Goal: Entertainment & Leisure: Consume media (video, audio)

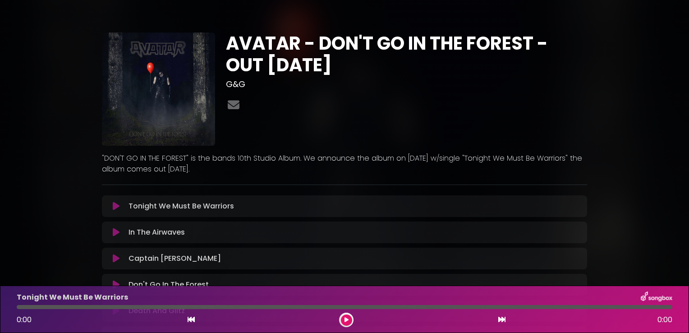
click at [112, 205] on button at bounding box center [116, 206] width 18 height 9
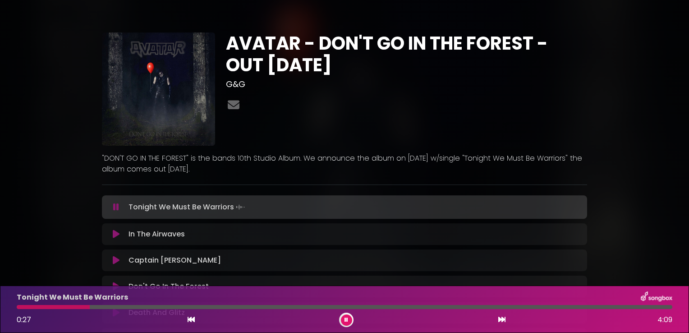
click at [29, 221] on div "AVATAR - DON'T GO IN THE FOREST - OUT [DATE] G&G" at bounding box center [344, 240] width 689 height 459
click at [112, 233] on button at bounding box center [116, 234] width 18 height 9
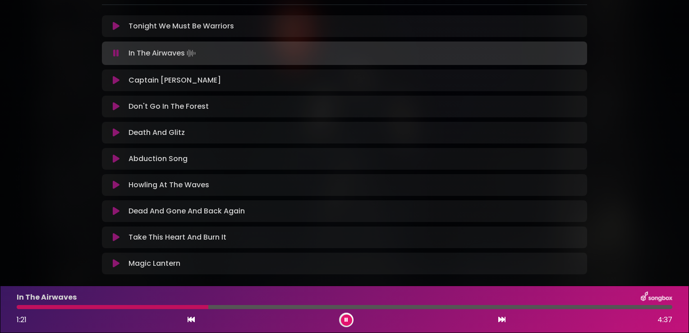
scroll to position [180, 0]
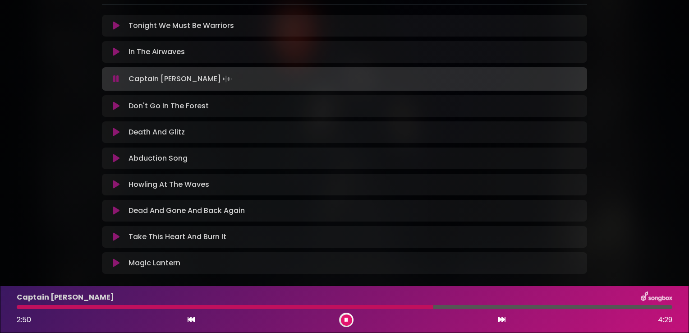
click at [114, 106] on icon at bounding box center [116, 106] width 7 height 9
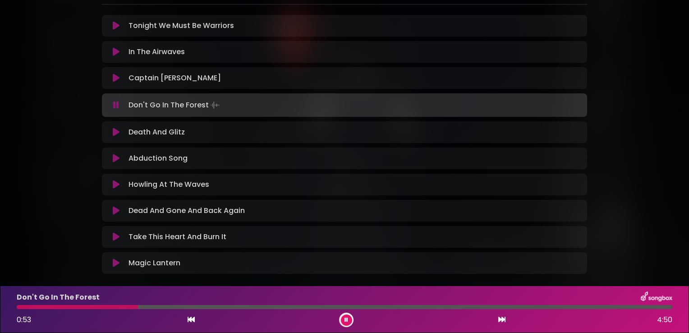
click at [116, 101] on icon at bounding box center [116, 105] width 6 height 9
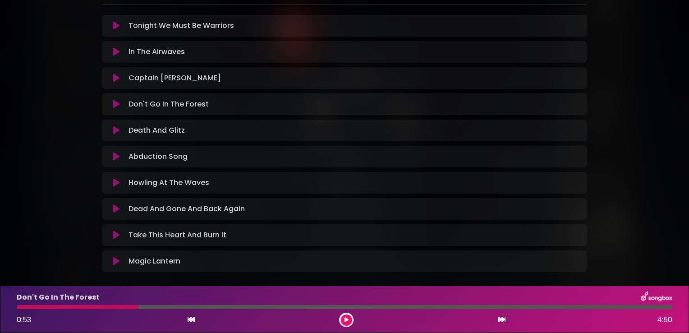
click at [115, 156] on icon at bounding box center [116, 156] width 7 height 9
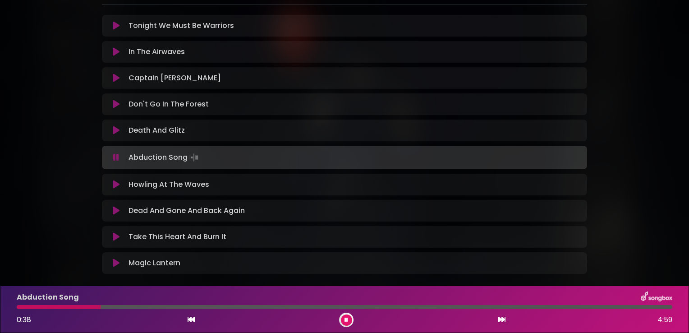
click at [114, 185] on icon at bounding box center [116, 184] width 7 height 9
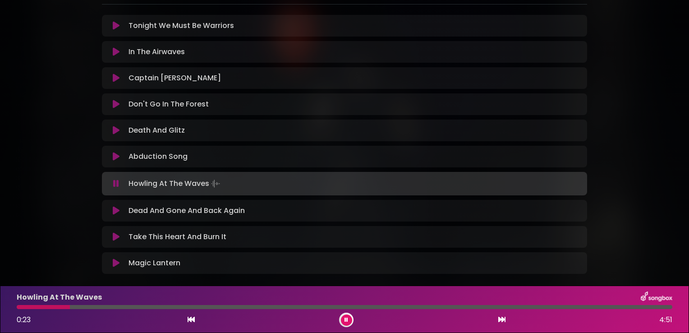
click at [114, 209] on icon at bounding box center [116, 210] width 7 height 9
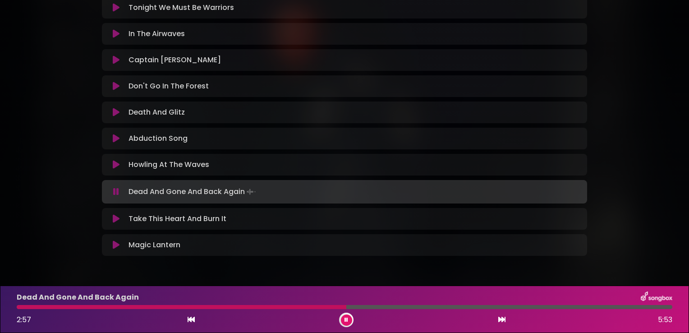
scroll to position [217, 0]
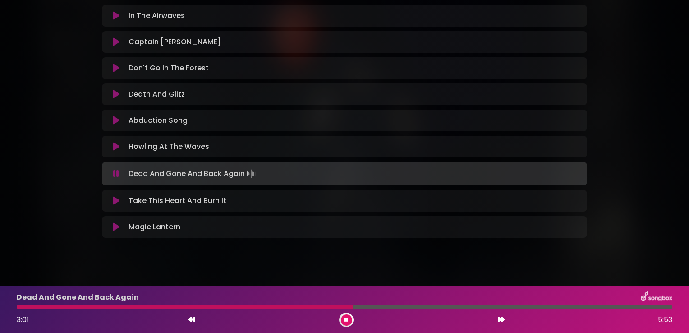
click at [114, 196] on icon at bounding box center [116, 200] width 7 height 9
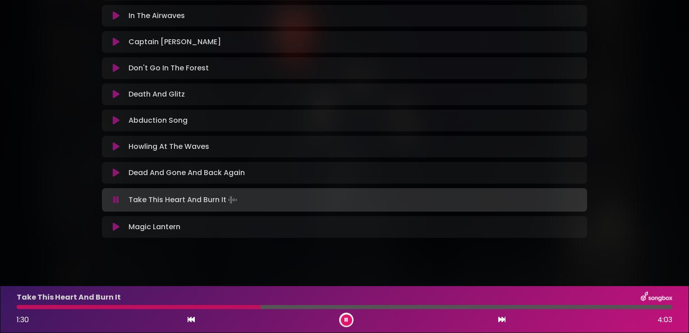
click at [114, 227] on icon at bounding box center [116, 226] width 7 height 9
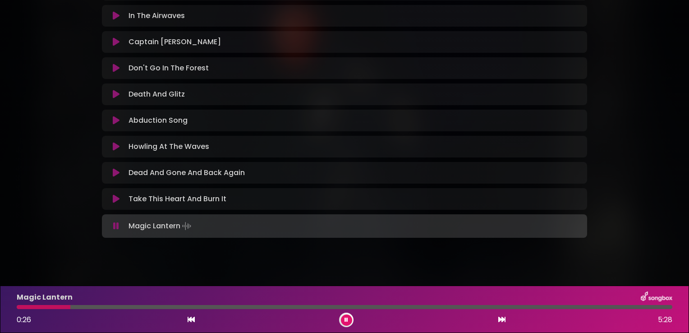
click at [349, 319] on button at bounding box center [346, 320] width 11 height 11
